Goal: Find specific page/section: Find specific page/section

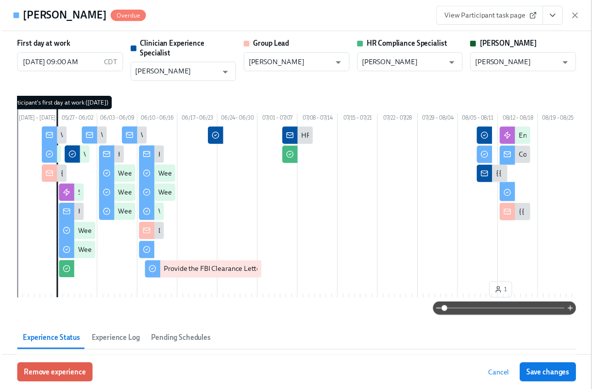
scroll to position [0, 14481]
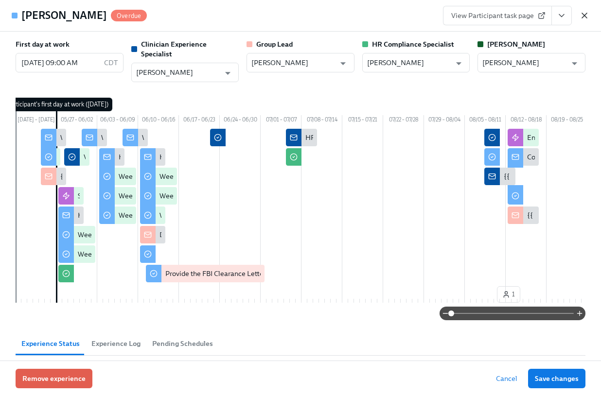
click at [585, 13] on icon "button" at bounding box center [584, 16] width 10 height 10
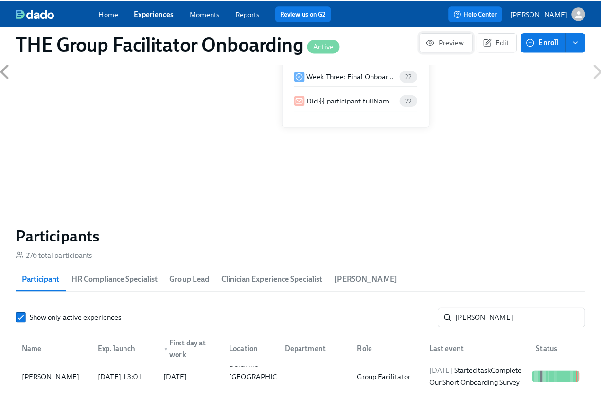
scroll to position [0, 14474]
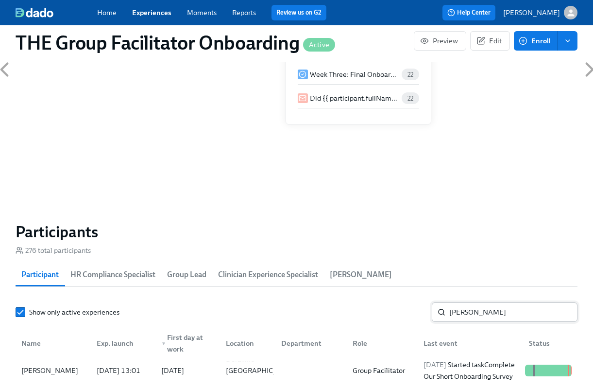
click at [460, 316] on input "[PERSON_NAME]" at bounding box center [514, 311] width 128 height 19
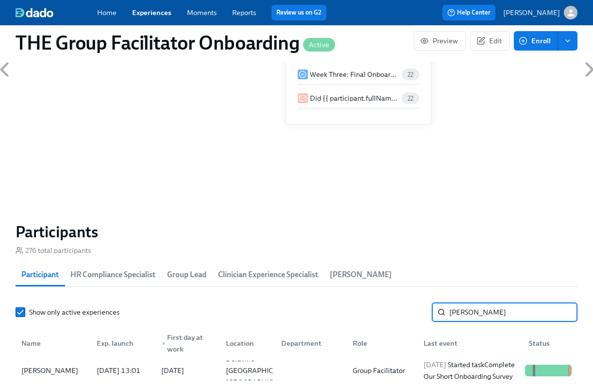
click at [460, 316] on input "[PERSON_NAME]" at bounding box center [514, 311] width 128 height 19
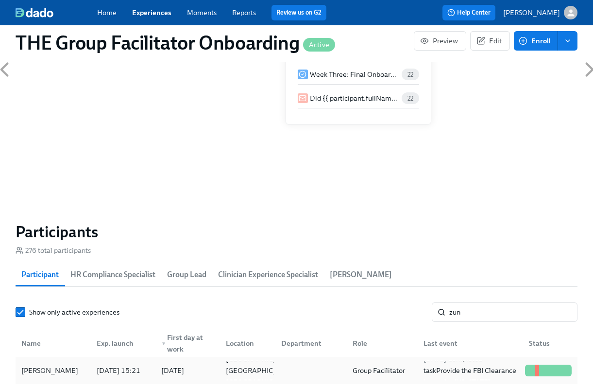
click at [305, 372] on div at bounding box center [309, 370] width 71 height 19
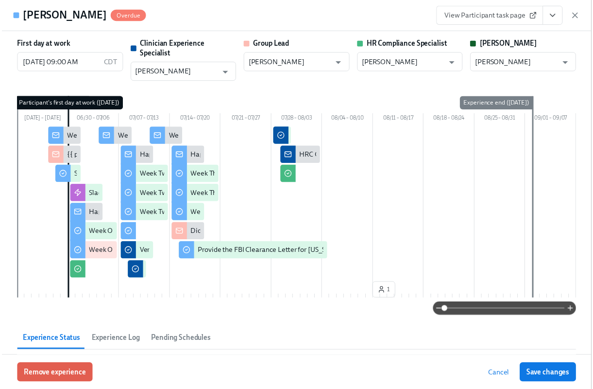
scroll to position [0, 14481]
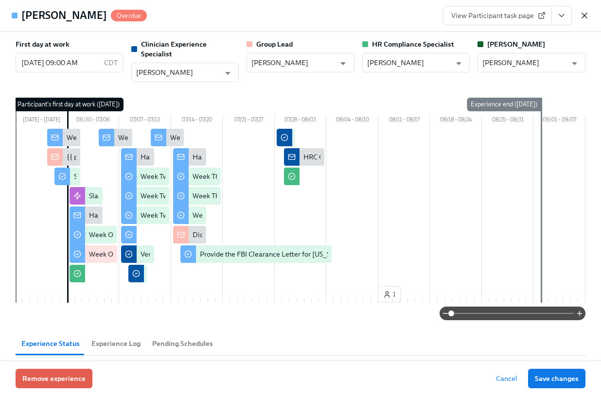
click at [584, 13] on icon "button" at bounding box center [584, 16] width 10 height 10
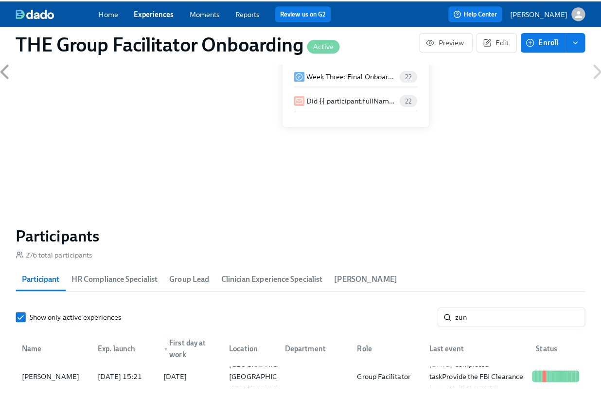
scroll to position [0, 14474]
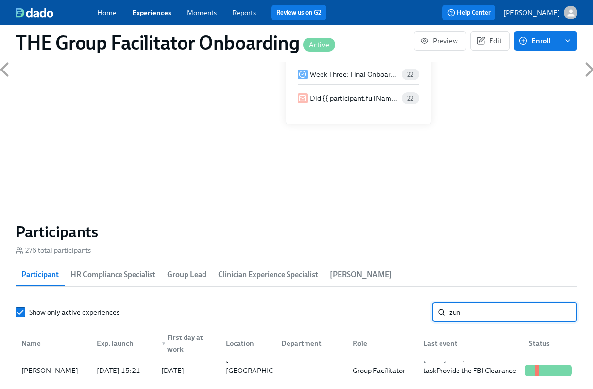
click at [529, 313] on input "zun" at bounding box center [514, 311] width 128 height 19
click at [529, 309] on input "zun" at bounding box center [514, 311] width 128 height 19
type input "trout"
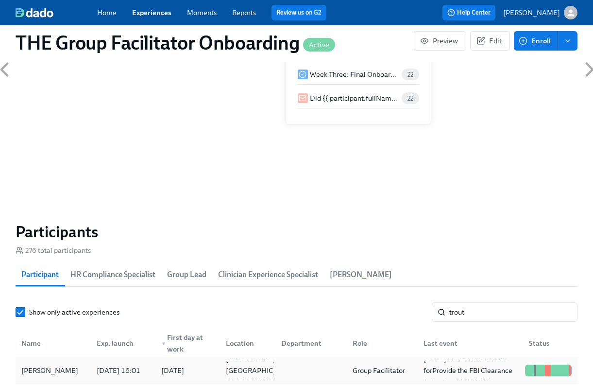
click at [40, 376] on div "[PERSON_NAME]" at bounding box center [49, 371] width 65 height 12
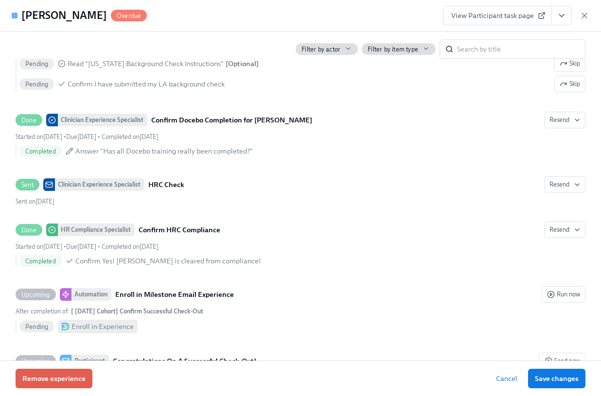
scroll to position [2236, 0]
